Goal: Register for event/course

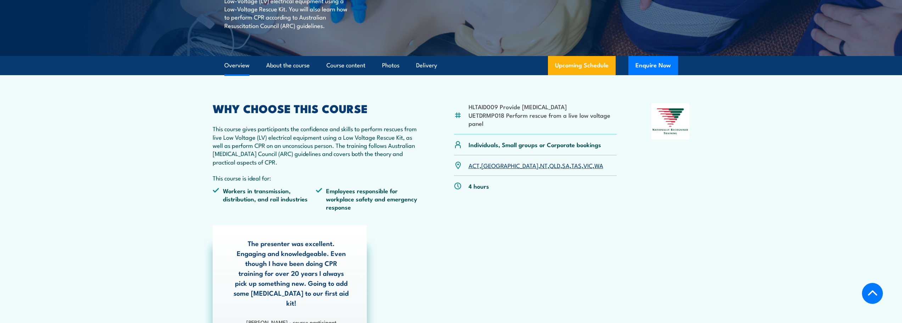
scroll to position [177, 0]
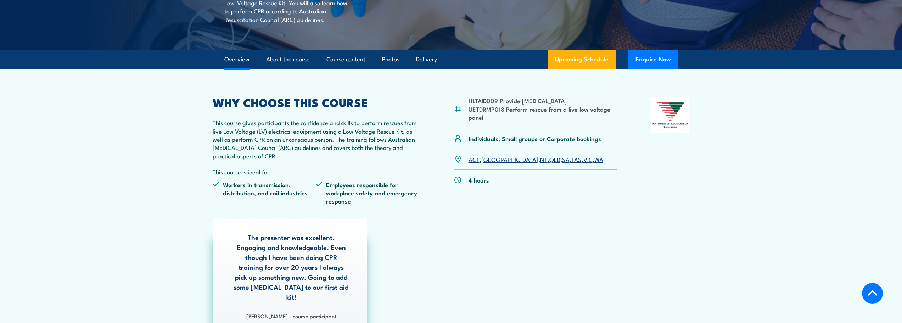
click at [562, 159] on link "SA" at bounding box center [565, 159] width 7 height 9
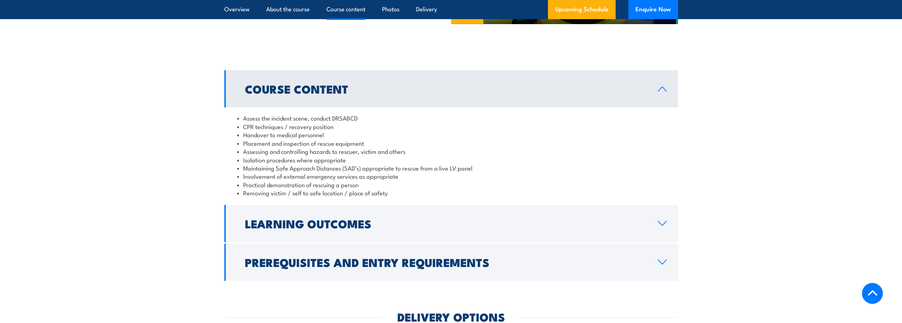
scroll to position [732, 0]
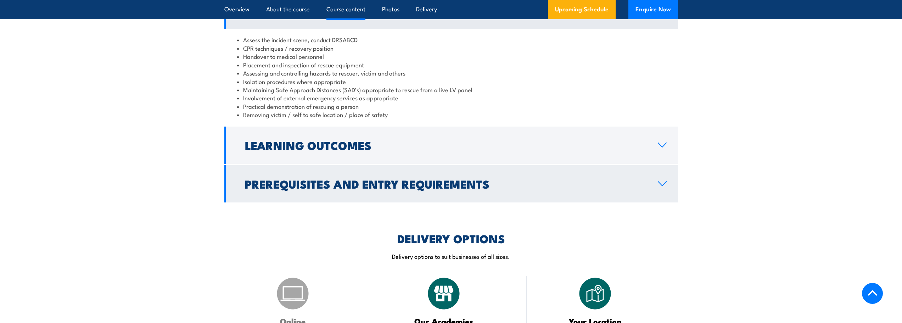
click at [661, 181] on icon at bounding box center [662, 184] width 10 height 6
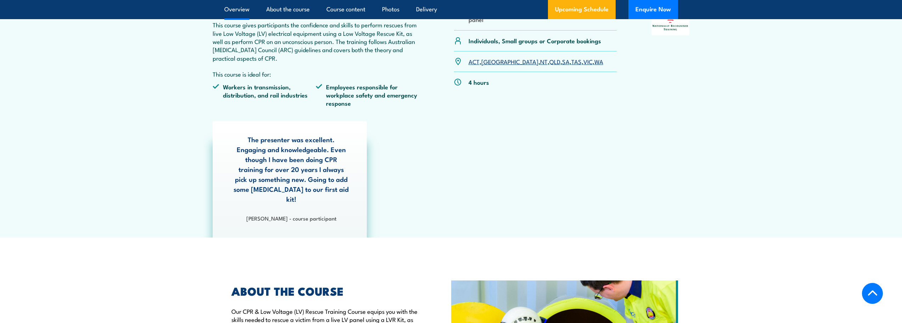
scroll to position [413, 0]
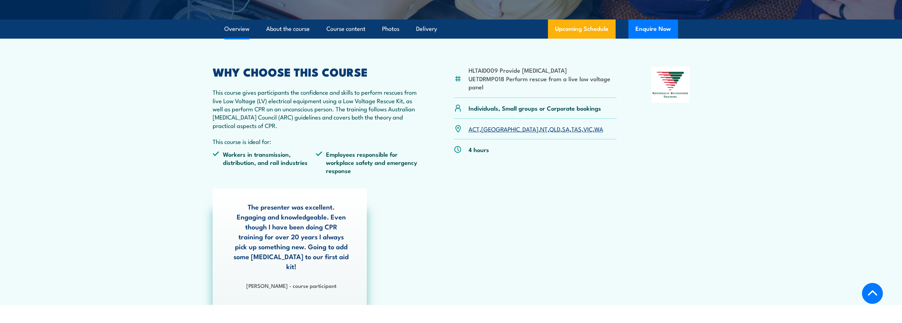
scroll to position [248, 0]
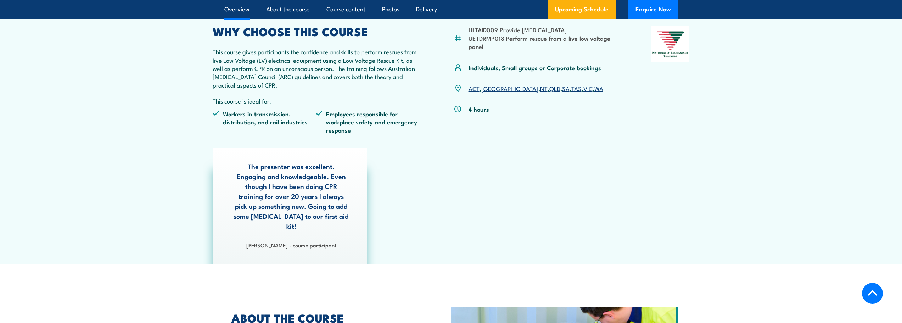
click at [562, 90] on link "SA" at bounding box center [565, 88] width 7 height 9
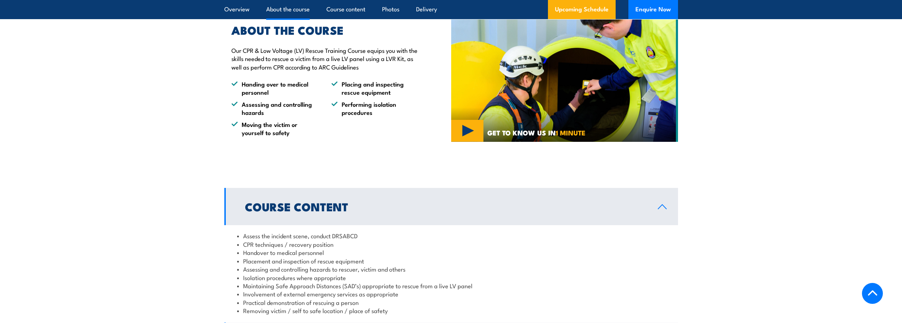
scroll to position [484, 0]
